Goal: Task Accomplishment & Management: Complete application form

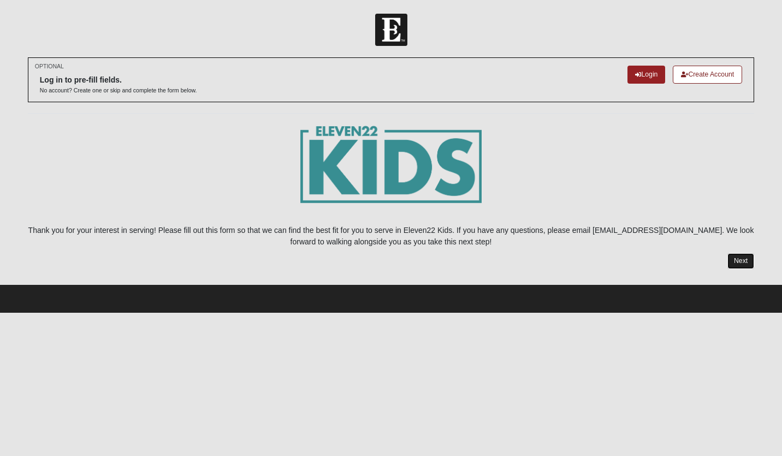
click at [741, 258] on link "Next" at bounding box center [741, 261] width 27 height 16
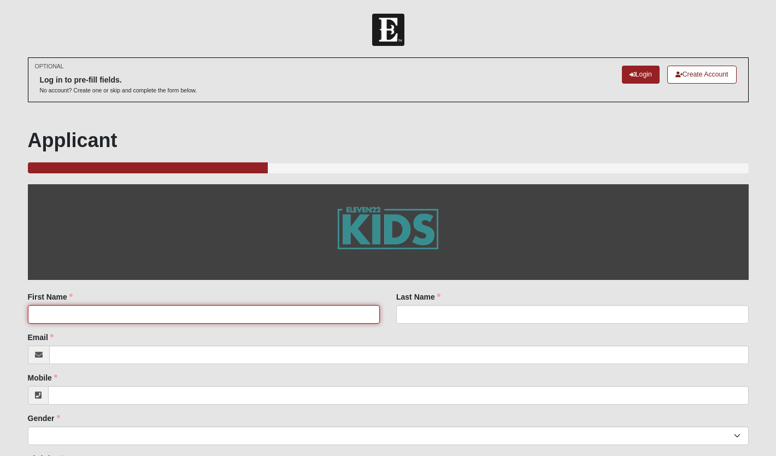
click at [205, 310] on input "First Name" at bounding box center [204, 314] width 352 height 19
type input "[PERSON_NAME]"
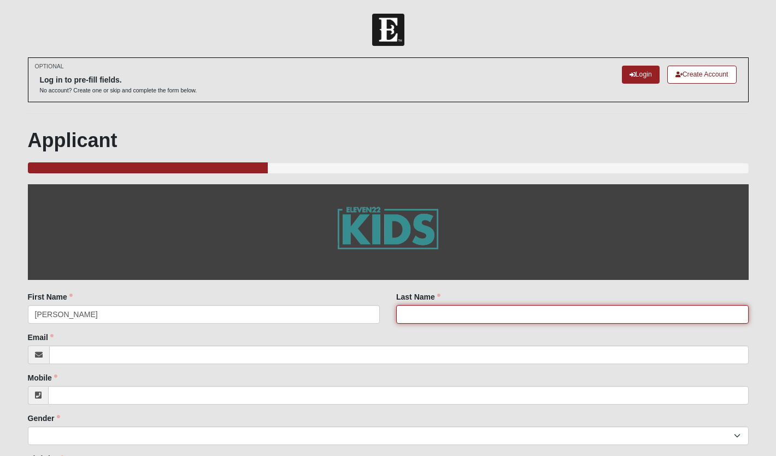
type input "[PERSON_NAME]"
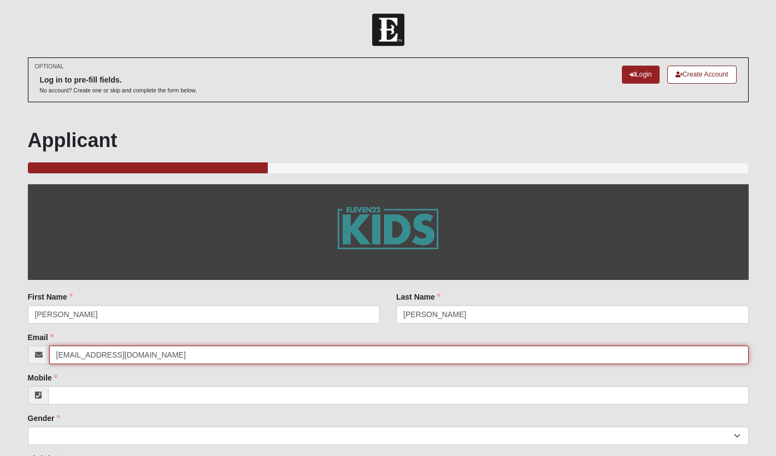
click at [162, 356] on input "[EMAIL_ADDRESS][DOMAIN_NAME]" at bounding box center [398, 354] width 699 height 19
type input "m"
type input "o"
type input "[EMAIL_ADDRESS][DOMAIN_NAME]"
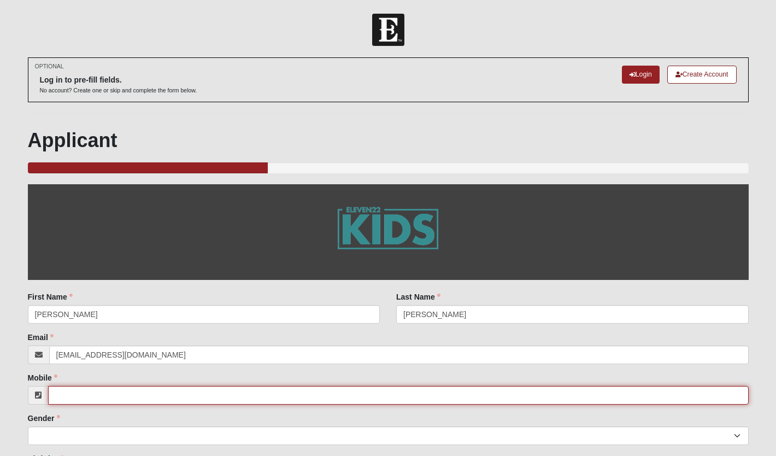
click at [146, 393] on input "Mobile" at bounding box center [398, 395] width 700 height 19
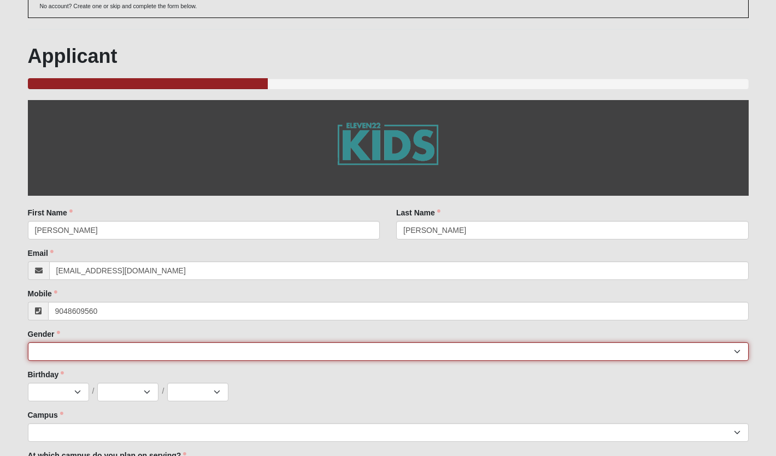
type input "[PHONE_NUMBER]"
click at [210, 350] on select "[DEMOGRAPHIC_DATA] [DEMOGRAPHIC_DATA]" at bounding box center [388, 351] width 720 height 19
select select "1"
click at [28, 342] on select "[DEMOGRAPHIC_DATA] [DEMOGRAPHIC_DATA]" at bounding box center [388, 351] width 720 height 19
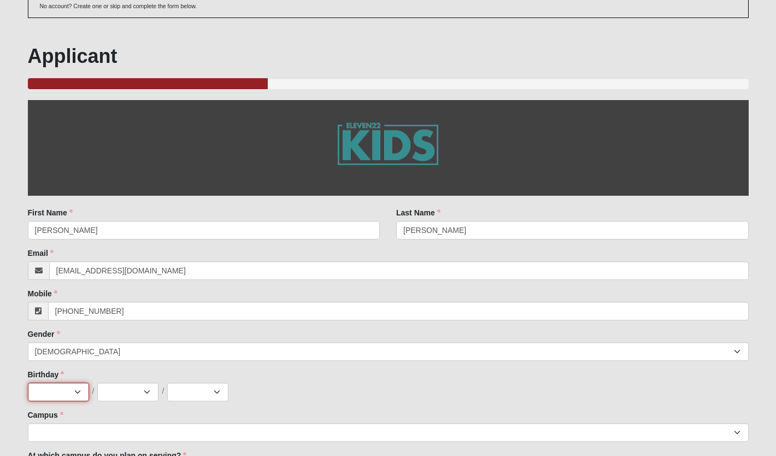
click at [66, 392] on select "Jan Feb Mar Apr May Jun [DATE] Aug Sep Oct Nov Dec" at bounding box center [58, 391] width 61 height 19
select select "8"
click at [28, 382] on select "Jan Feb Mar Apr May Jun [DATE] Aug Sep Oct Nov Dec" at bounding box center [58, 391] width 61 height 19
click at [140, 388] on select "1 2 3 4 5 6 7 8 9 10 11 12 13 14 15 16 17 18 19 20 21 22 23 24 25 26 27 28 29 3…" at bounding box center [127, 391] width 61 height 19
select select "20"
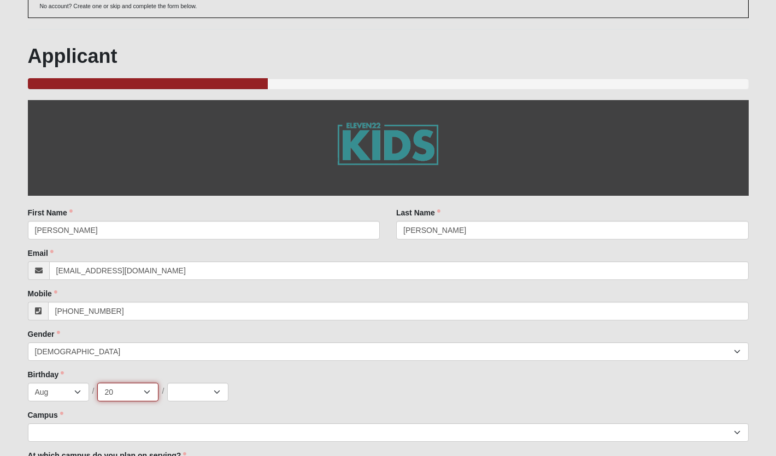
click at [97, 382] on select "1 2 3 4 5 6 7 8 9 10 11 12 13 14 15 16 17 18 19 20 21 22 23 24 25 26 27 28 29 3…" at bounding box center [127, 391] width 61 height 19
click at [199, 394] on select "2025 2024 2023 2022 2021 2020 2019 2018 2017 2016 2015 2014 2013 2012 2011 2010…" at bounding box center [197, 391] width 61 height 19
select select "2013"
click at [167, 382] on select "2025 2024 2023 2022 2021 2020 2019 2018 2017 2016 2015 2014 2013 2012 2011 2010…" at bounding box center [197, 391] width 61 height 19
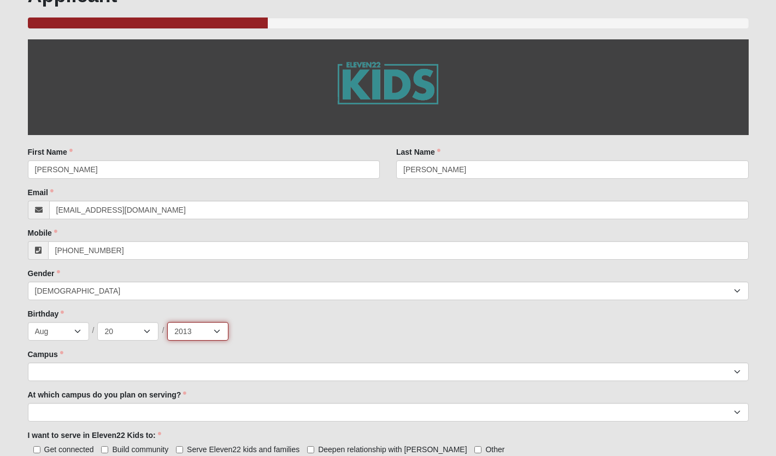
scroll to position [145, 0]
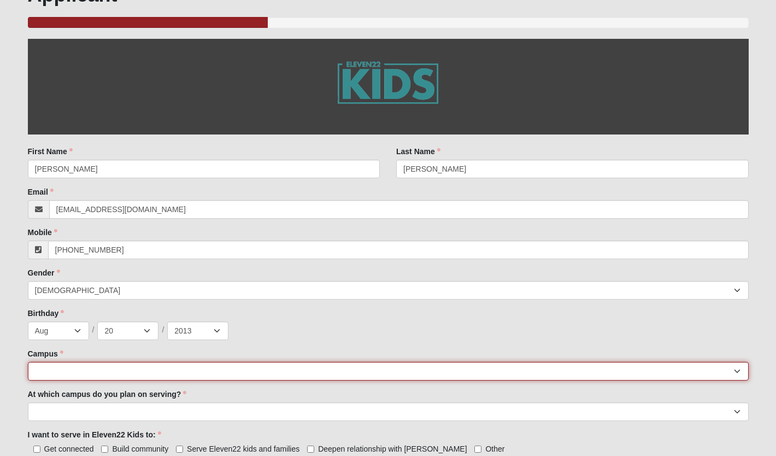
click at [241, 365] on select "[GEOGRAPHIC_DATA] [GEOGRAPHIC_DATA] (Coming Soon) Eleven22 Online [PERSON_NAME]…" at bounding box center [388, 371] width 720 height 19
select select "3"
click at [28, 362] on select "[GEOGRAPHIC_DATA] [GEOGRAPHIC_DATA] (Coming Soon) Eleven22 Online [PERSON_NAME]…" at bounding box center [388, 371] width 720 height 19
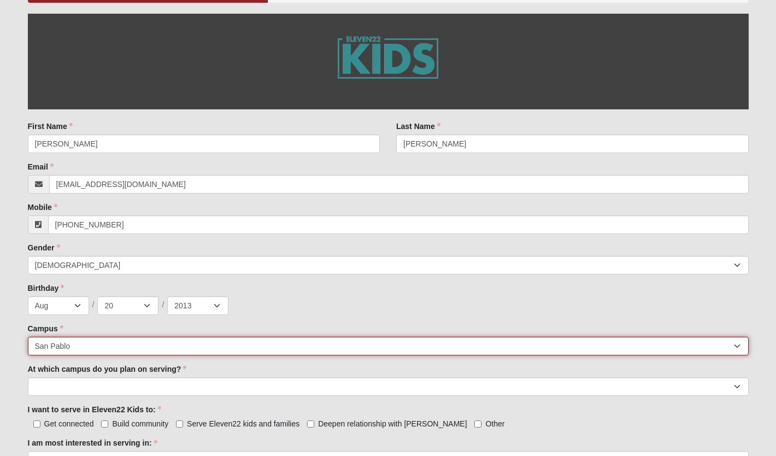
scroll to position [171, 0]
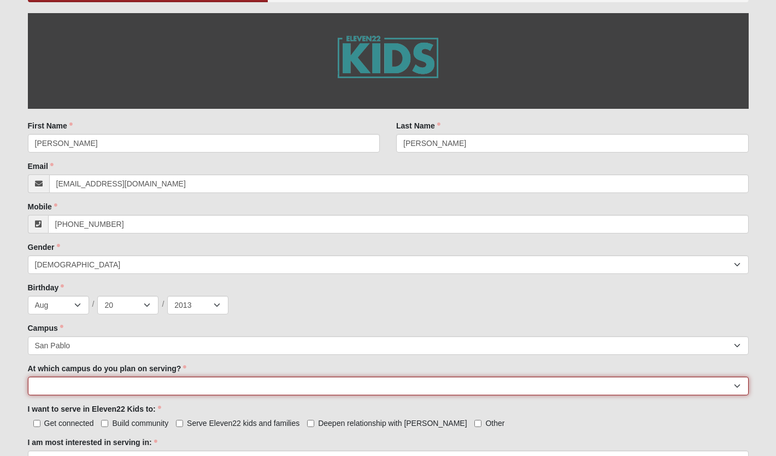
click at [182, 382] on select "[GEOGRAPHIC_DATA] [PERSON_NAME][GEOGRAPHIC_DATA] [GEOGRAPHIC_DATA] [GEOGRAPHIC_…" at bounding box center [388, 385] width 720 height 19
select select "San Pablo"
click at [28, 376] on select "[GEOGRAPHIC_DATA] [PERSON_NAME][GEOGRAPHIC_DATA] [GEOGRAPHIC_DATA] [GEOGRAPHIC_…" at bounding box center [388, 385] width 720 height 19
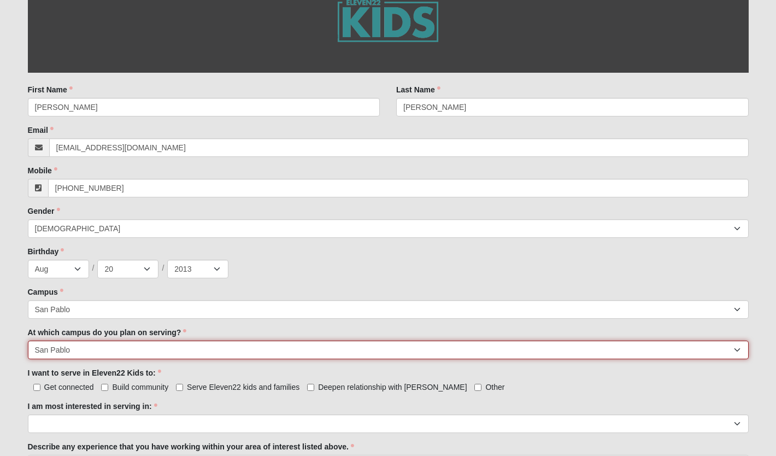
scroll to position [209, 0]
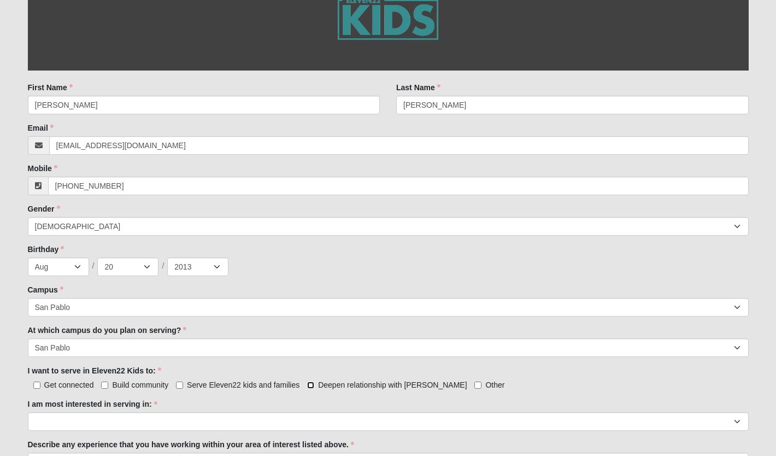
click at [311, 383] on input "Deepen relationship with [PERSON_NAME]" at bounding box center [310, 384] width 7 height 7
checkbox input "true"
click at [179, 384] on input "Serve Eleven22 kids and families" at bounding box center [179, 384] width 7 height 7
checkbox input "true"
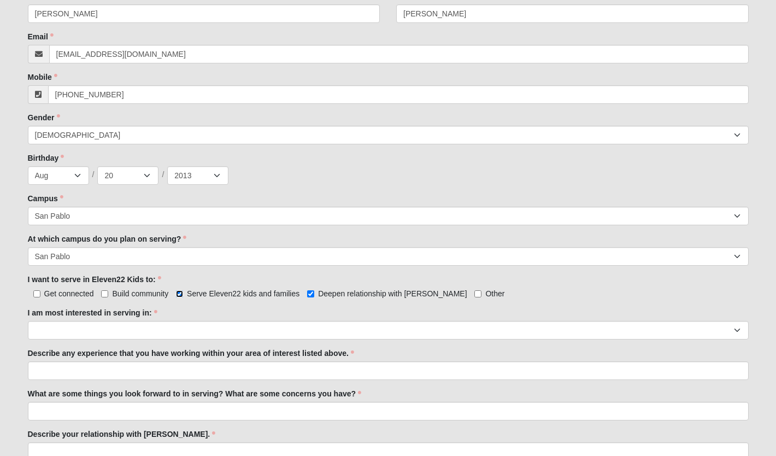
scroll to position [305, 0]
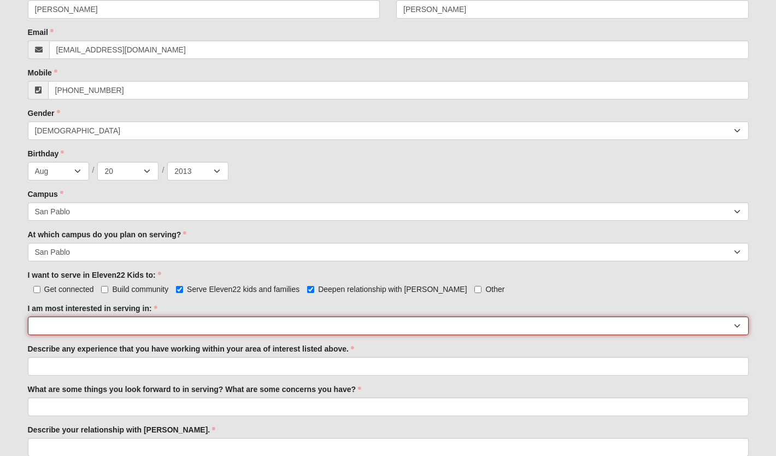
click at [185, 323] on select "Registration Tour Guide Preschool Disciple Group Leader Elementary Disciple Gro…" at bounding box center [388, 325] width 720 height 19
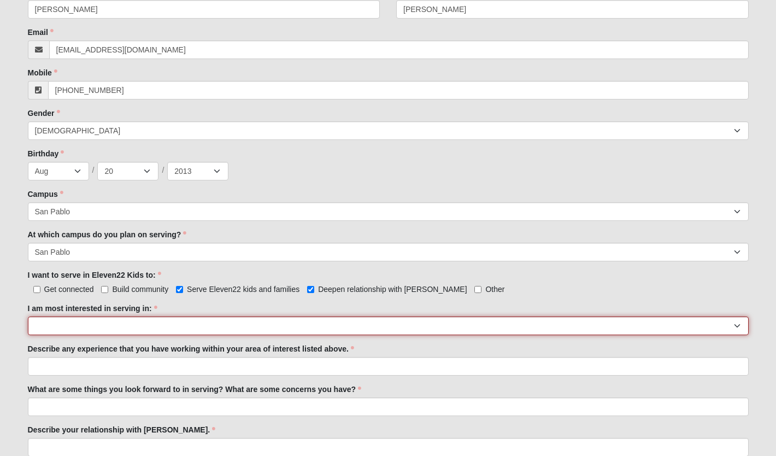
click at [123, 328] on select "Registration Tour Guide Preschool Disciple Group Leader Elementary Disciple Gro…" at bounding box center [388, 325] width 720 height 19
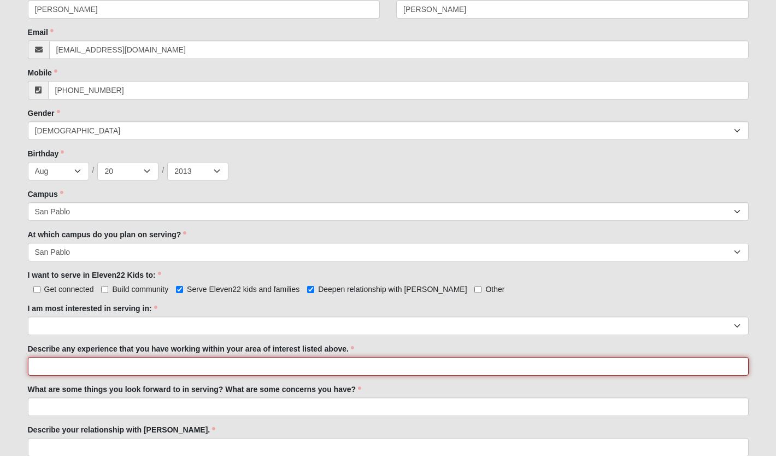
click at [159, 366] on input "Describe any experience that you have working within your area of interest list…" at bounding box center [388, 366] width 720 height 19
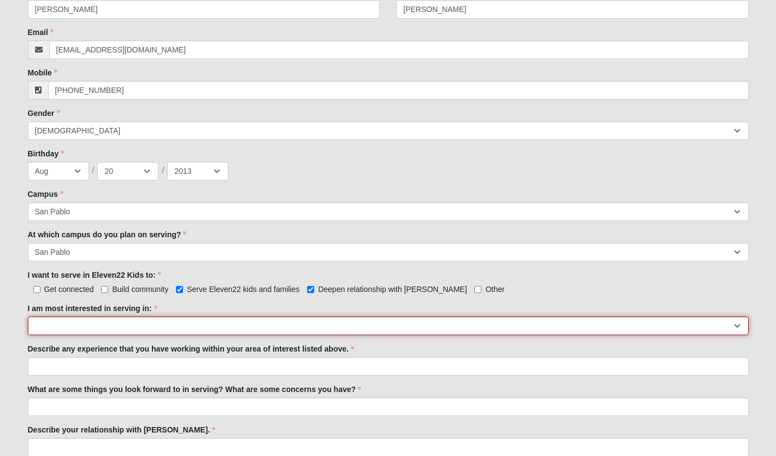
click at [103, 326] on select "Registration Tour Guide Preschool Disciple Group Leader Elementary Disciple Gro…" at bounding box center [388, 325] width 720 height 19
select select "Preschool Disciple Group Leader"
click at [28, 316] on select "Registration Tour Guide Preschool Disciple Group Leader Elementary Disciple Gro…" at bounding box center [388, 325] width 720 height 19
click at [158, 317] on select "Registration Tour Guide Preschool Disciple Group Leader Elementary Disciple Gro…" at bounding box center [388, 325] width 720 height 19
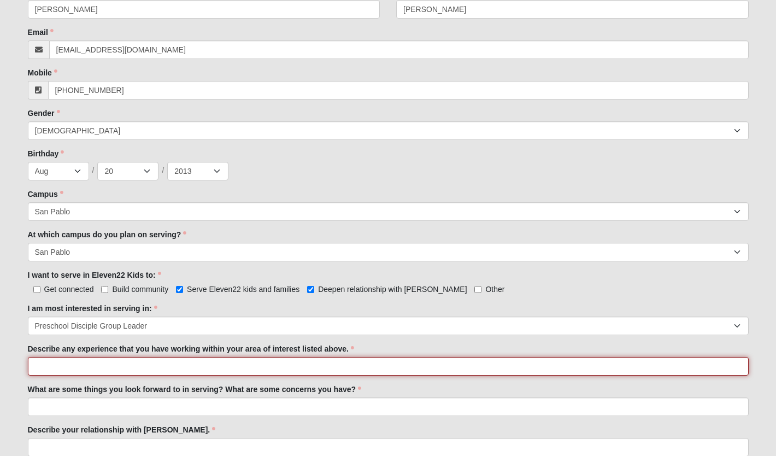
click at [82, 364] on input "Describe any experience that you have working within your area of interest list…" at bounding box center [388, 366] width 720 height 19
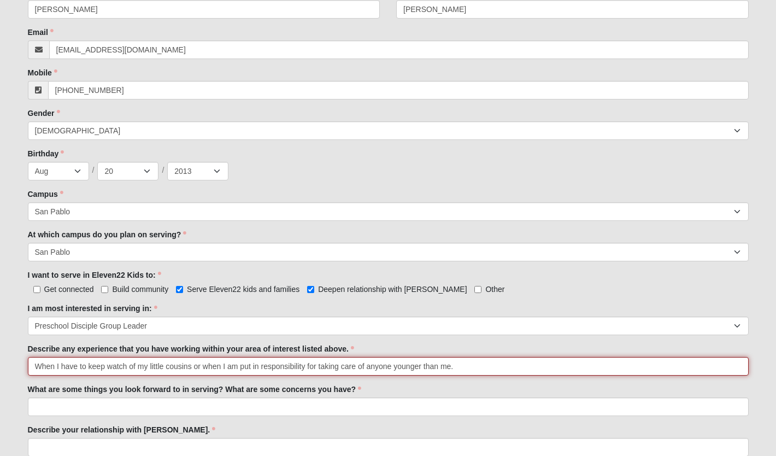
type input "When I have to keep watch of my little cousins or when I am put in responsibili…"
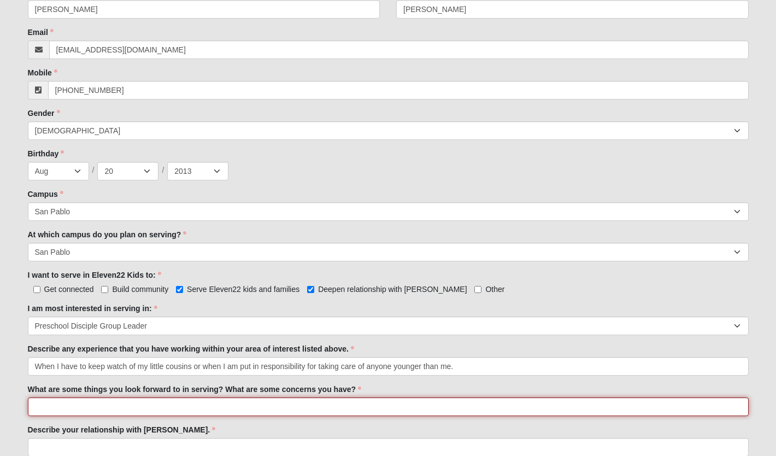
click at [299, 410] on input "What are some things you look forward to in serving? What are some concerns you…" at bounding box center [388, 406] width 720 height 19
click at [87, 407] on input "I look foward to serving" at bounding box center [388, 406] width 720 height 19
click at [127, 407] on input "I look forward to serving" at bounding box center [388, 406] width 720 height 19
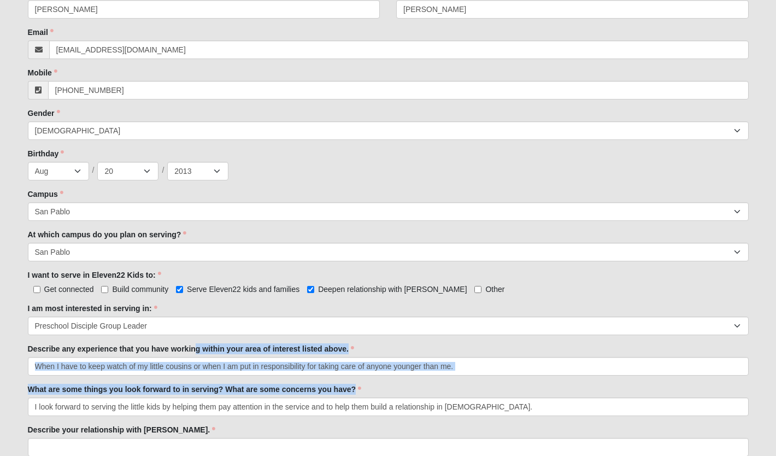
drag, startPoint x: 196, startPoint y: 344, endPoint x: 17, endPoint y: 406, distance: 189.5
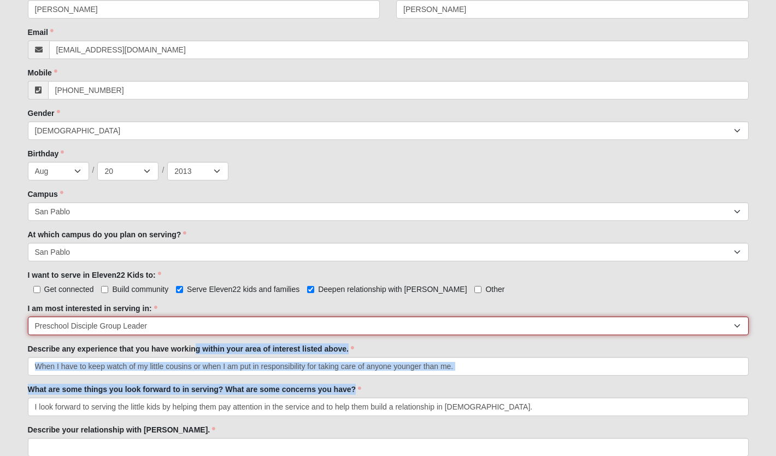
click at [391, 329] on select "Registration Tour Guide Preschool Disciple Group Leader Elementary Disciple Gro…" at bounding box center [388, 325] width 720 height 19
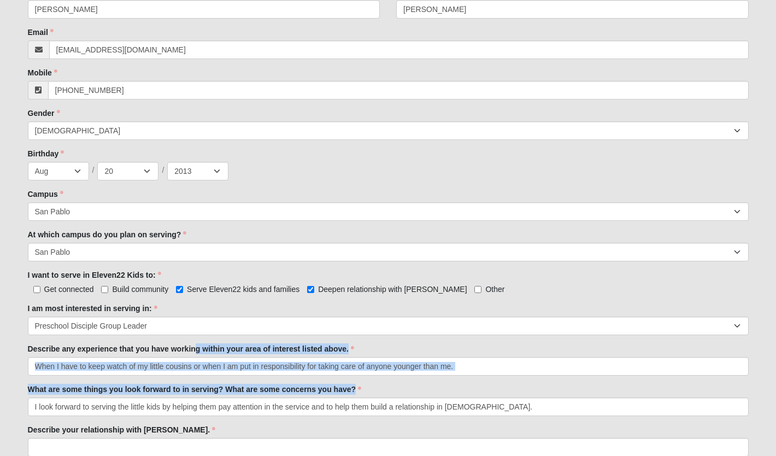
click at [400, 343] on div "Describe any experience that you have working within your area of interest list…" at bounding box center [388, 359] width 720 height 32
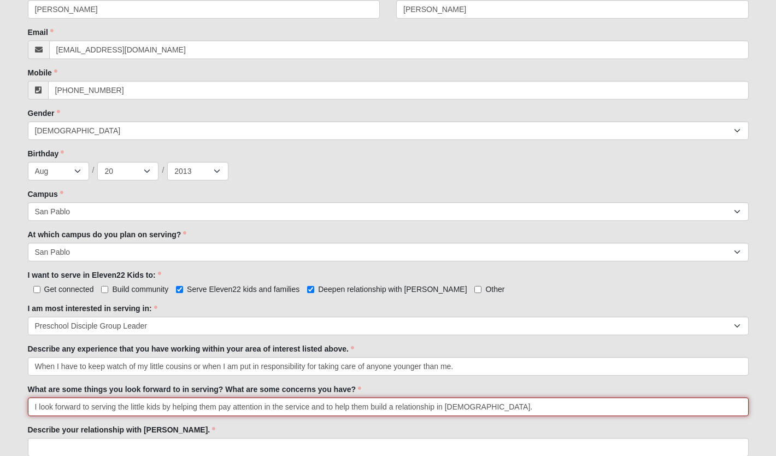
click at [470, 408] on input "I look forward to serving the little kids by helping them pay attention in the …" at bounding box center [388, 406] width 720 height 19
click at [472, 407] on input "I look forward to serving the little kids by helping them pay attention in the …" at bounding box center [388, 406] width 720 height 19
click at [523, 404] on input "I look forward to serving the little kids by helping them pay attention in the …" at bounding box center [388, 406] width 720 height 19
click at [599, 406] on input "I look forward to serving the little kids by helping them pay attention in the …" at bounding box center [388, 406] width 720 height 19
click at [598, 407] on input "I look forward to serving the little kids by helping them pay attention in the …" at bounding box center [388, 406] width 720 height 19
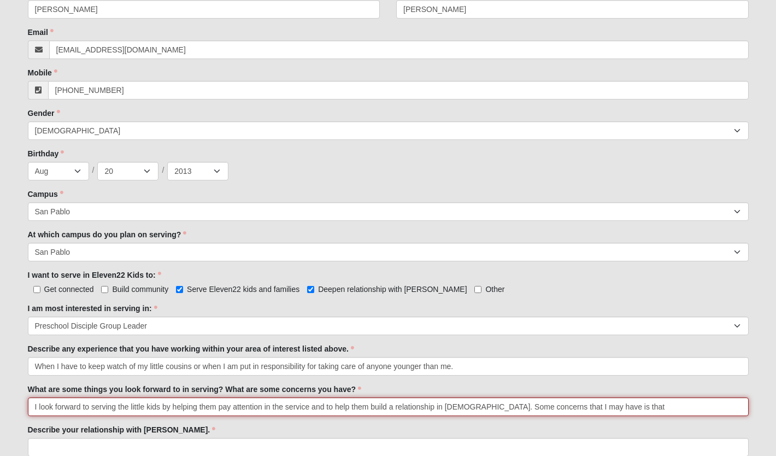
type input "I look forward to serving the little kids by helping them pay attention in the …"
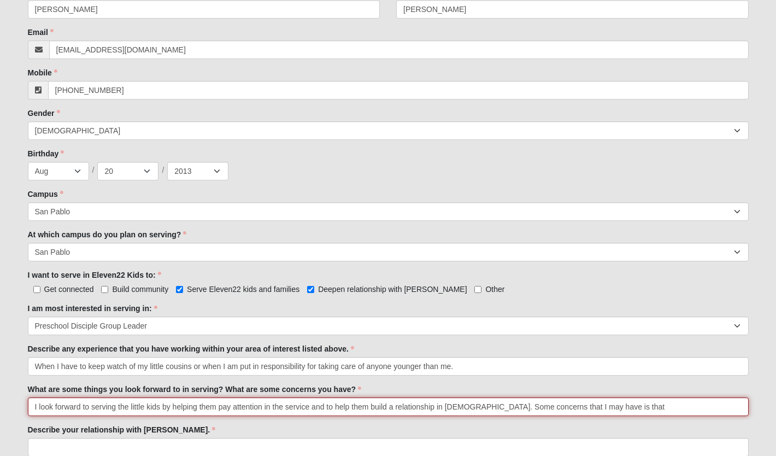
click at [209, 412] on input "I look forward to serving the little kids by helping them pay attention in the …" at bounding box center [388, 406] width 720 height 19
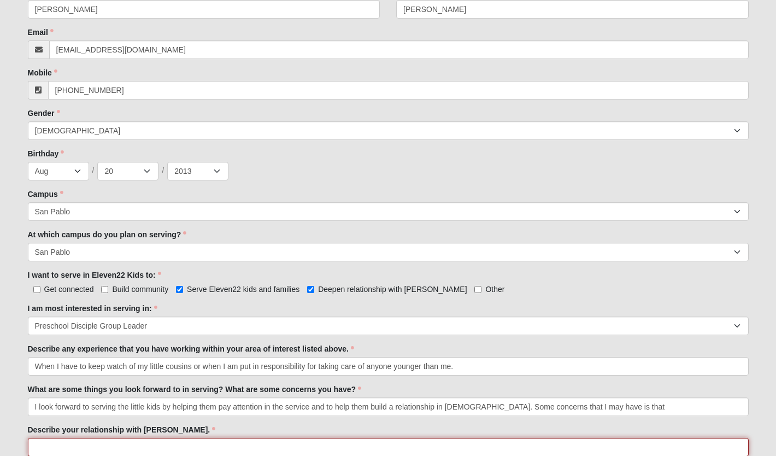
click at [106, 455] on input "Describe your relationship with [PERSON_NAME]." at bounding box center [388, 447] width 720 height 19
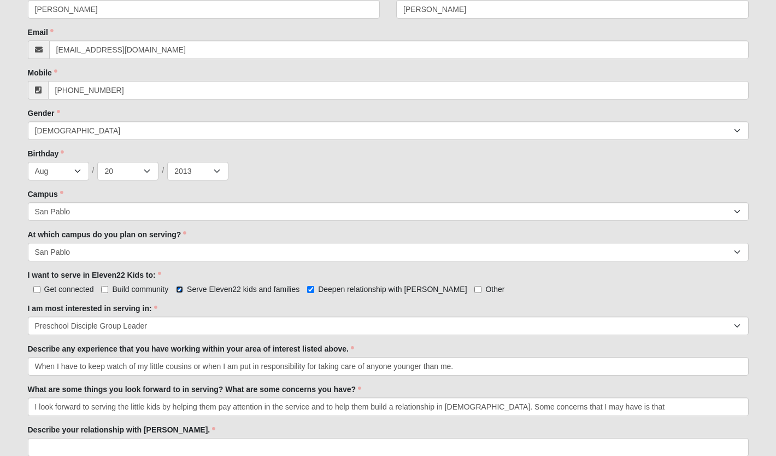
click at [180, 287] on input "Serve Eleven22 kids and families" at bounding box center [179, 289] width 7 height 7
checkbox input "false"
click at [36, 287] on input "Get connected" at bounding box center [36, 289] width 7 height 7
checkbox input "true"
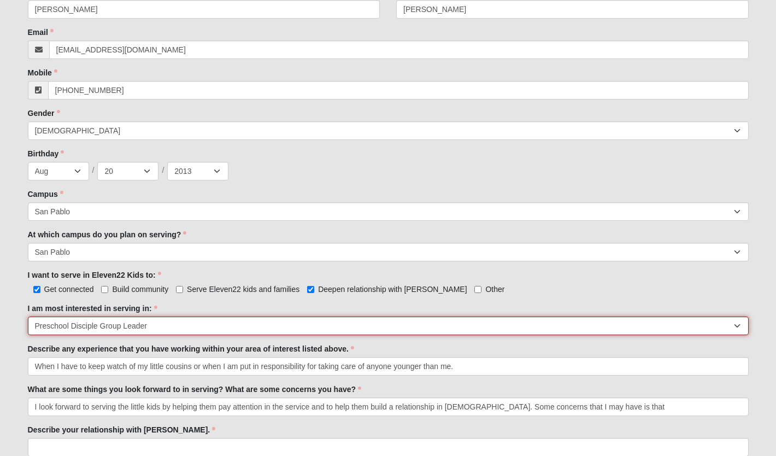
click at [162, 325] on select "Registration Tour Guide Preschool Disciple Group Leader Elementary Disciple Gro…" at bounding box center [388, 325] width 720 height 19
select select "Large Group Production"
click at [28, 316] on select "Registration Tour Guide Preschool Disciple Group Leader Elementary Disciple Gro…" at bounding box center [388, 325] width 720 height 19
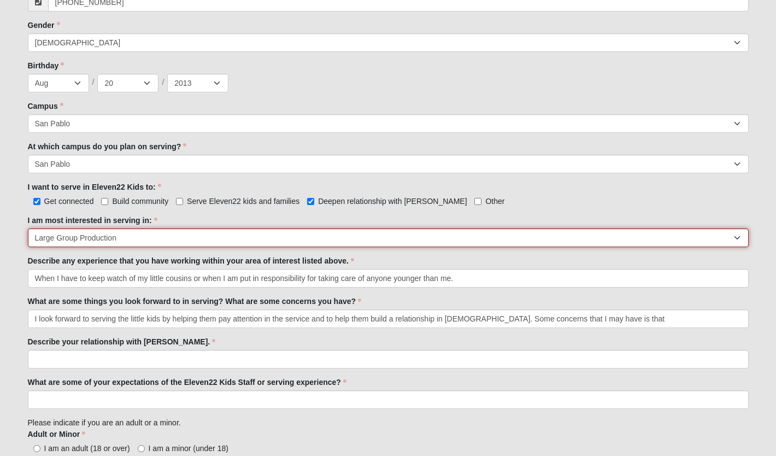
scroll to position [393, 0]
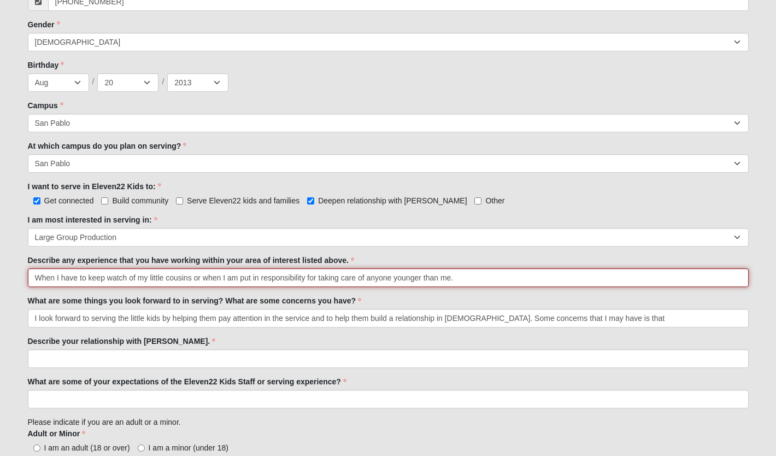
click at [462, 278] on input "When I have to keep watch of my little cousins or when I am put in responsibili…" at bounding box center [388, 277] width 720 height 19
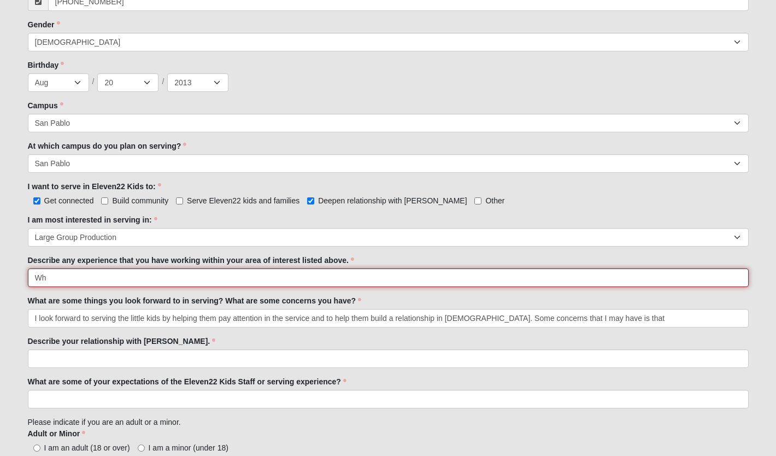
type input "W"
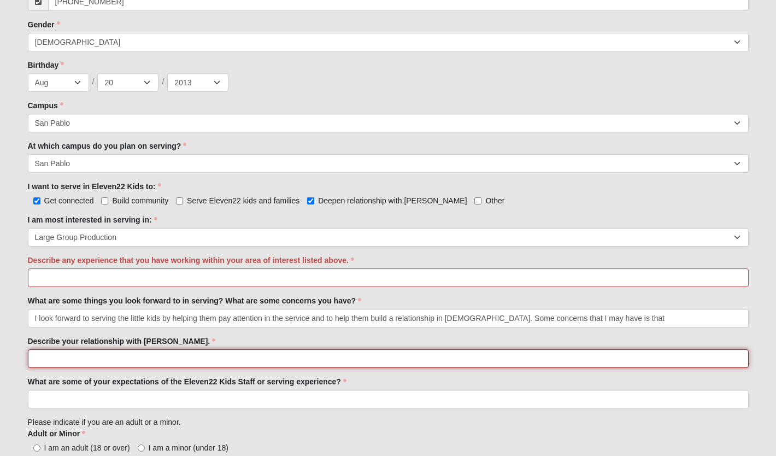
click at [373, 356] on input "Describe your relationship with [PERSON_NAME]." at bounding box center [388, 358] width 720 height 19
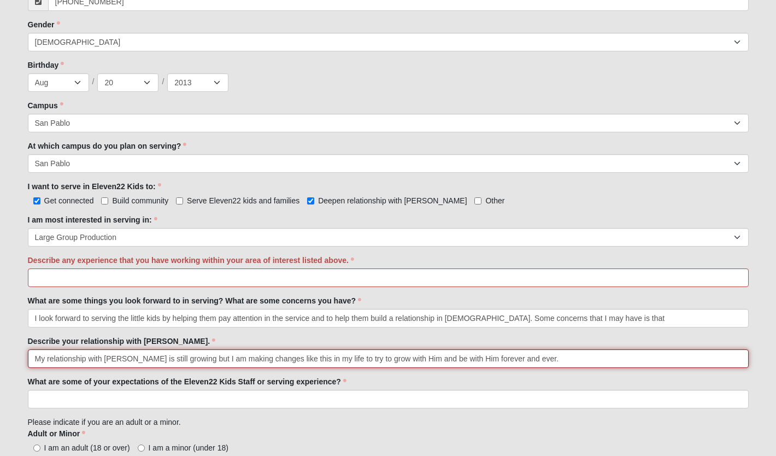
type input "My relationship with [PERSON_NAME] is still growing but I am making changes lik…"
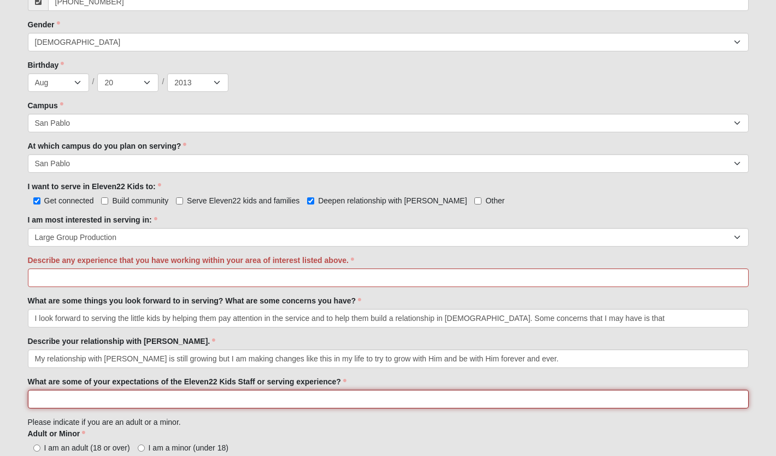
click at [367, 400] on input "What are some of your expectations of the Eleven22 Kids Staff or serving experi…" at bounding box center [388, 398] width 720 height 19
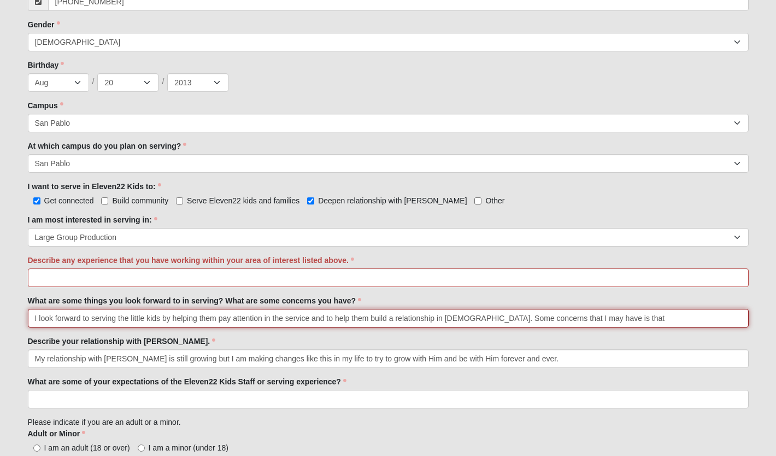
click at [623, 314] on input "I look forward to serving the little kids by helping them pay attention in the …" at bounding box center [388, 318] width 720 height 19
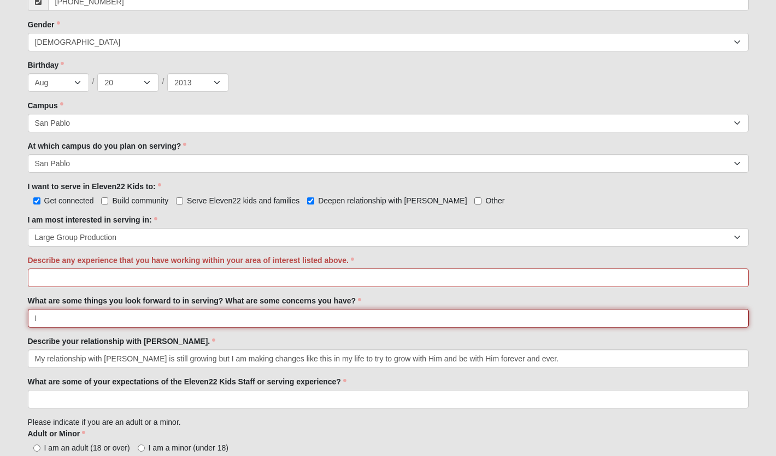
type input "I"
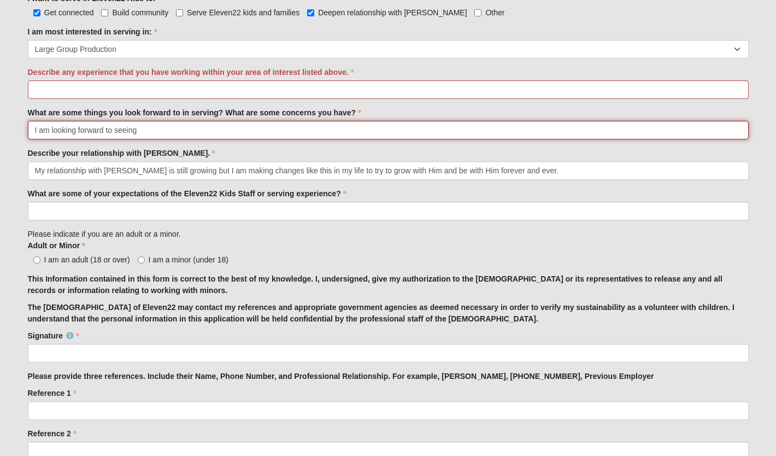
scroll to position [589, 0]
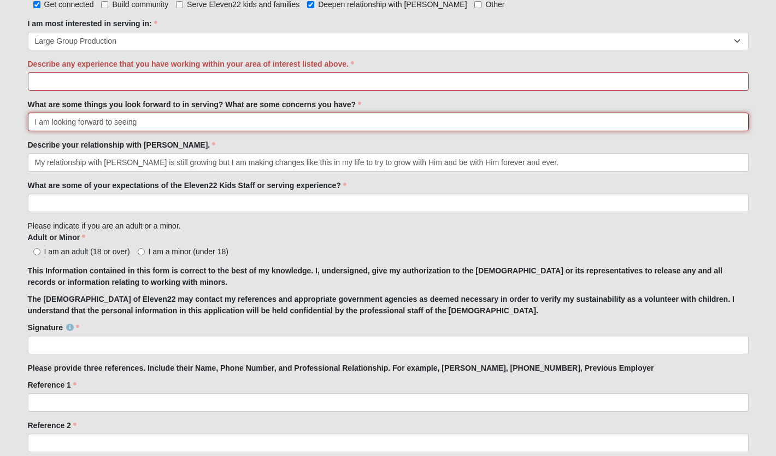
type input "I am looking forward to seeing"
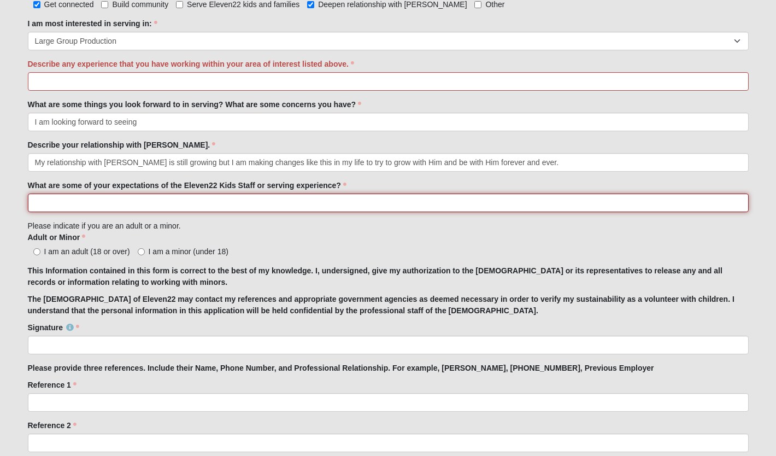
click at [226, 207] on input "What are some of your expectations of the Eleven22 Kids Staff or serving experi…" at bounding box center [388, 202] width 720 height 19
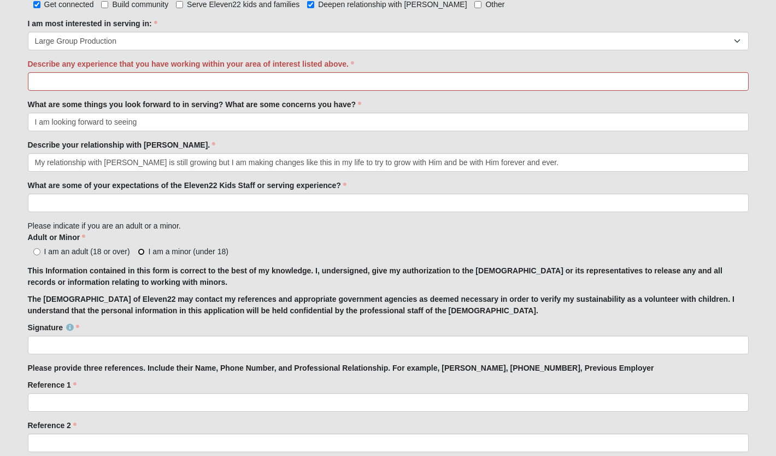
click at [140, 250] on input "I am a minor (under 18)" at bounding box center [141, 251] width 7 height 7
radio input "true"
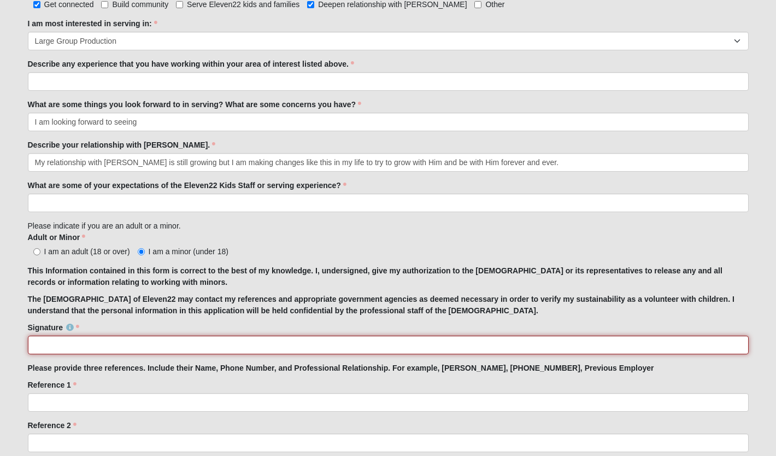
click at [145, 347] on input "Signature" at bounding box center [388, 344] width 720 height 19
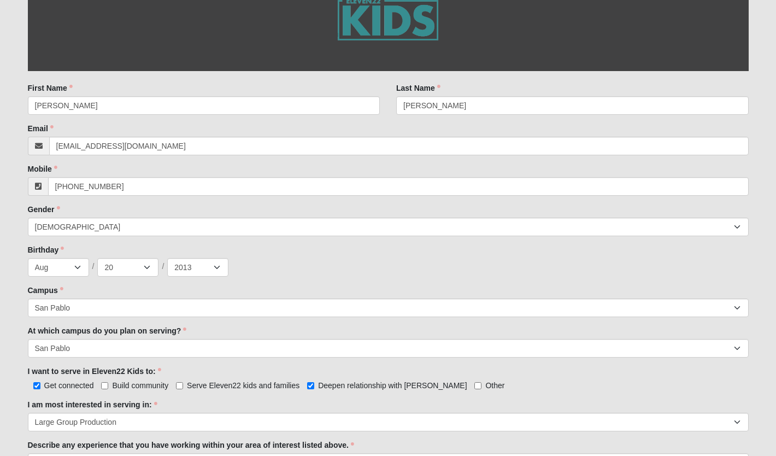
scroll to position [0, 0]
